Goal: Check status: Check status

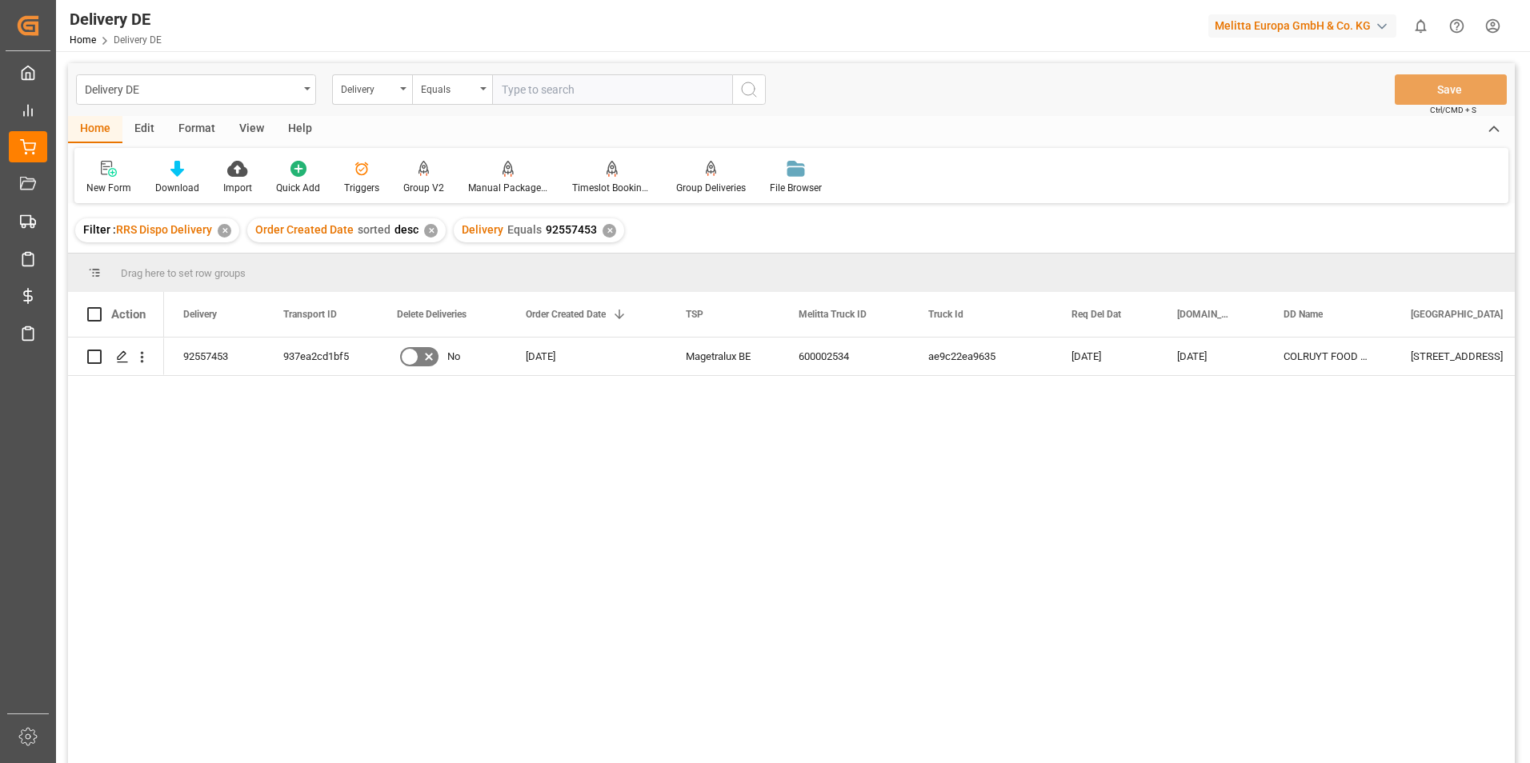
click at [535, 100] on input "text" at bounding box center [612, 89] width 240 height 30
type input "92545745"
click at [607, 230] on div "✕" at bounding box center [609, 231] width 14 height 14
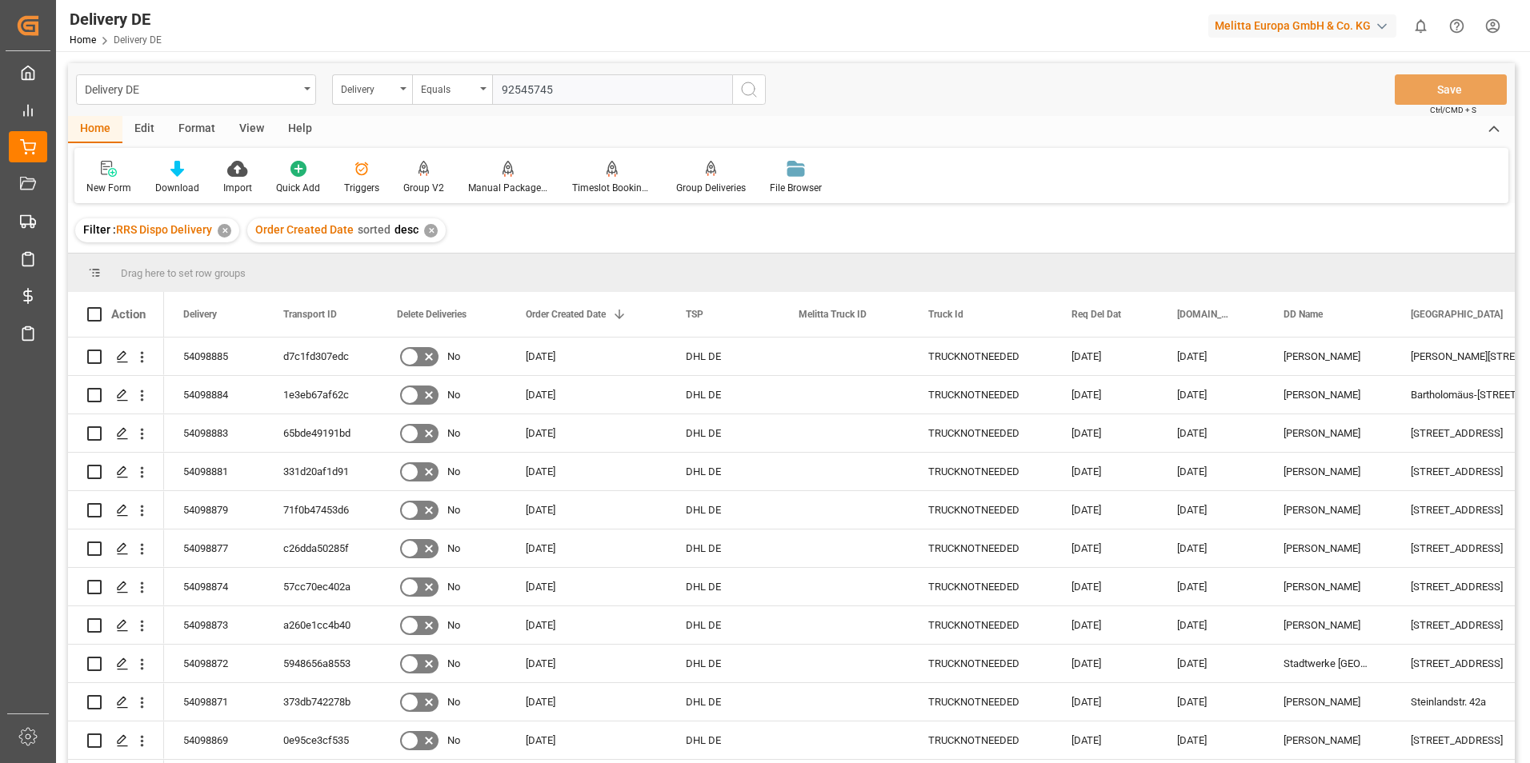
click at [595, 86] on input "92545745" at bounding box center [612, 89] width 240 height 30
click at [752, 92] on icon "search button" at bounding box center [748, 89] width 19 height 19
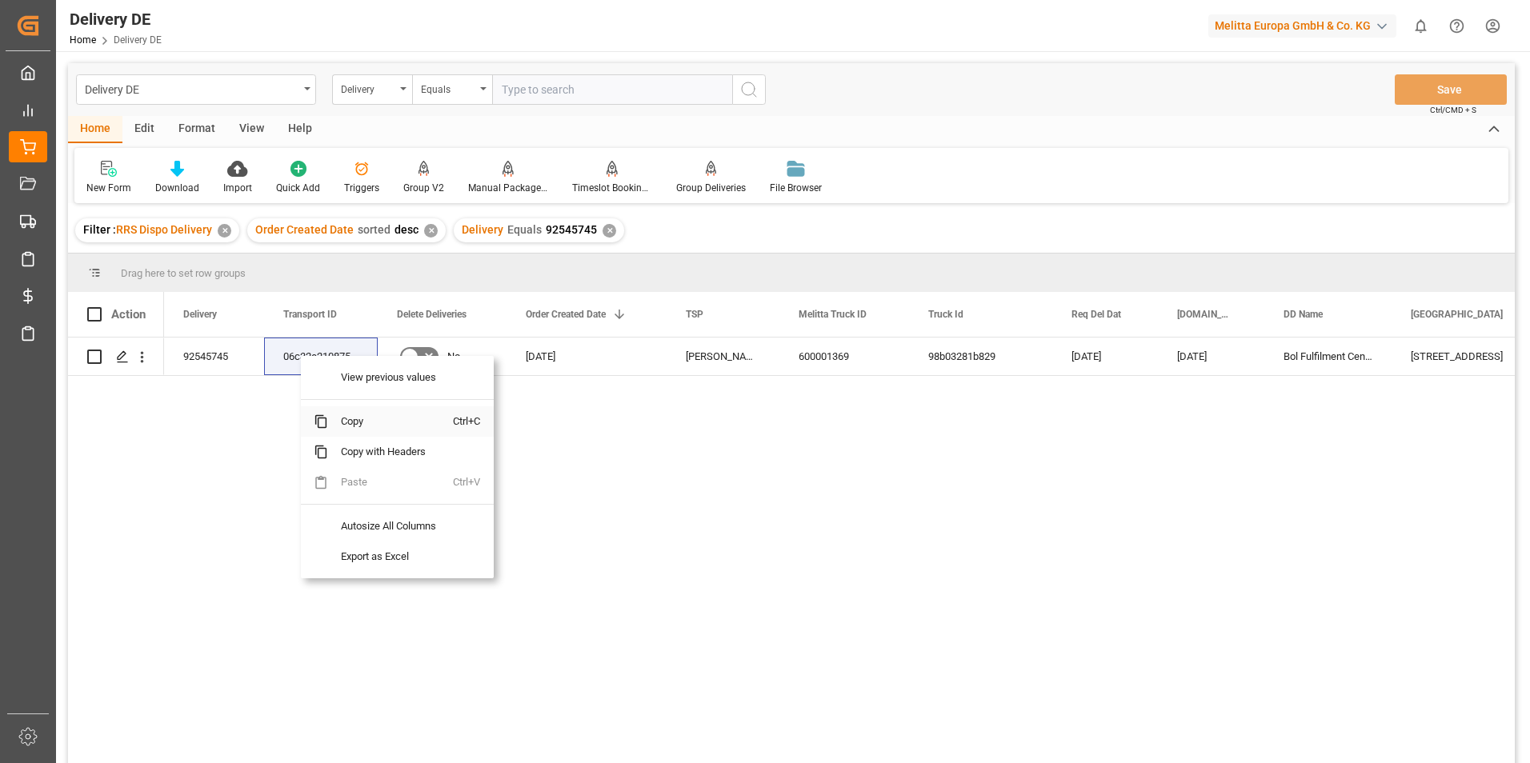
click at [382, 424] on span "Copy" at bounding box center [390, 421] width 125 height 30
